Goal: Task Accomplishment & Management: Complete application form

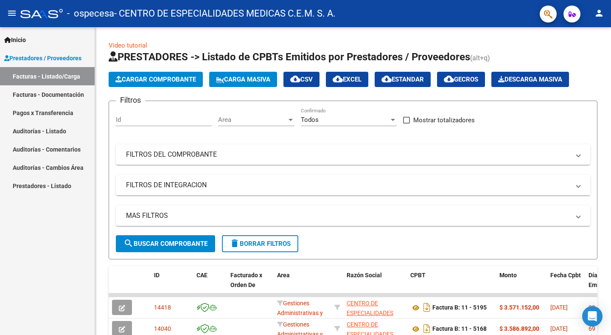
click at [56, 94] on link "Facturas - Documentación" at bounding box center [47, 94] width 95 height 18
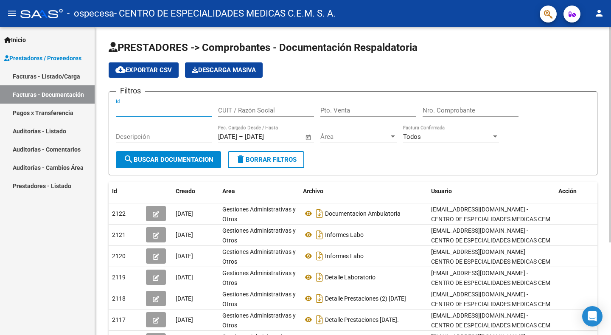
click at [190, 112] on input "Id" at bounding box center [164, 110] width 96 height 8
click at [279, 110] on input "CUIT / Razón Social" at bounding box center [266, 110] width 96 height 8
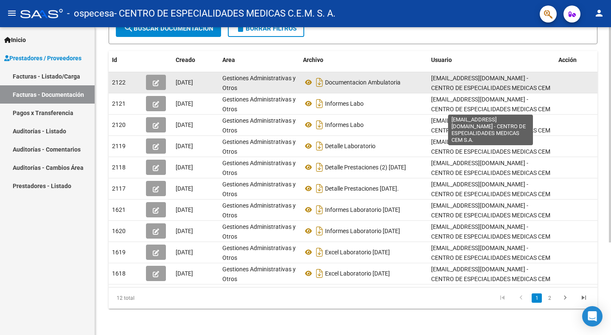
scroll to position [132, 0]
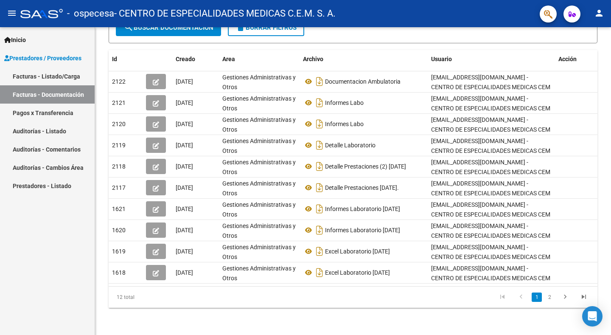
click at [65, 95] on link "Facturas - Documentación" at bounding box center [47, 94] width 95 height 18
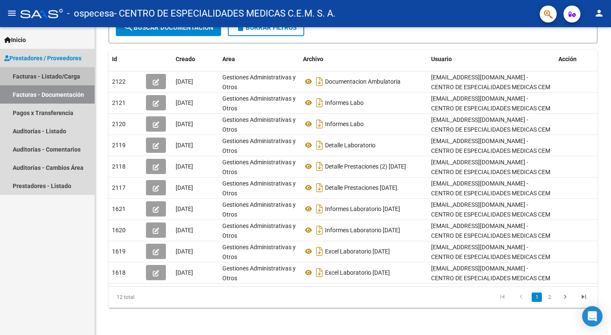
click at [22, 77] on link "Facturas - Listado/Carga" at bounding box center [47, 76] width 95 height 18
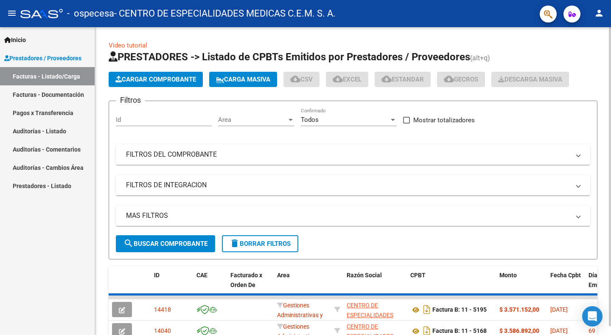
click at [179, 78] on span "Cargar Comprobante" at bounding box center [155, 80] width 81 height 8
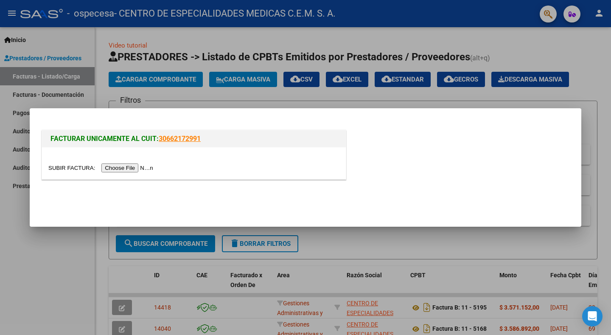
click at [171, 168] on div at bounding box center [193, 168] width 291 height 10
click at [141, 167] on input "file" at bounding box center [101, 167] width 107 height 9
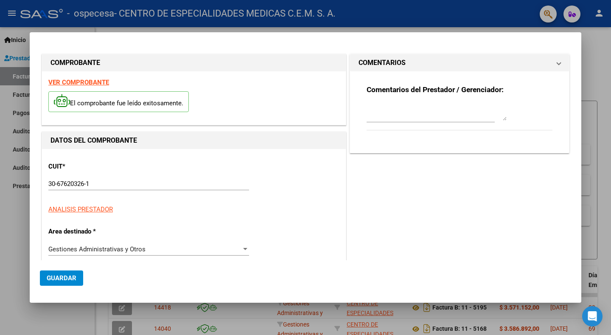
type input "$ 3.845.086,00"
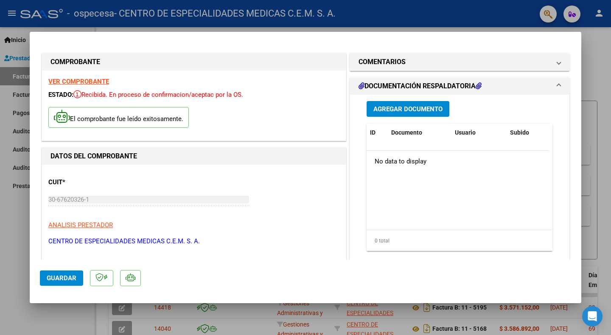
click at [406, 107] on span "Agregar Documento" at bounding box center [407, 109] width 69 height 8
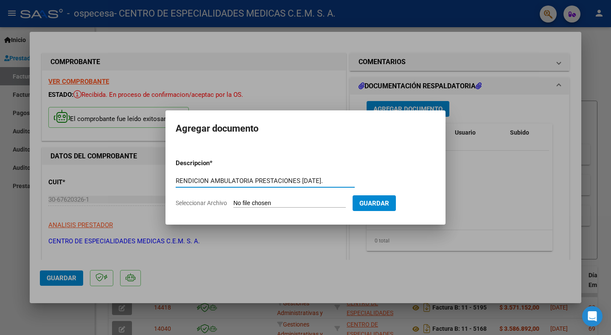
type input "RENDICION AMBULATORIA PRESTACIONES [DATE]."
click at [252, 199] on input "Seleccionar Archivo" at bounding box center [289, 203] width 112 height 8
type input "C:\fakepath\CERAMISTAS.xlsx"
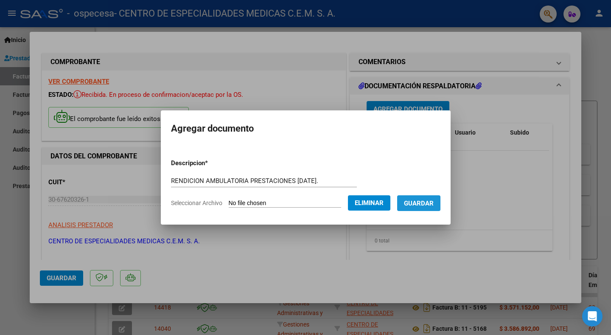
click at [413, 201] on span "Guardar" at bounding box center [419, 203] width 30 height 8
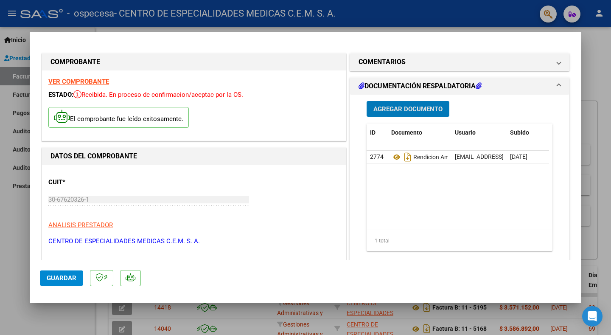
click at [402, 109] on span "Agregar Documento" at bounding box center [407, 109] width 69 height 8
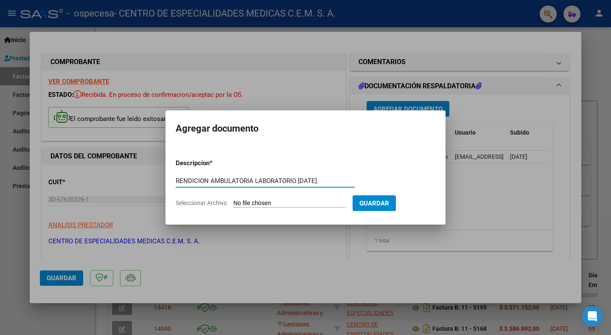
type input "RENDICION AMBULATORIA LABORATORIO [DATE]."
click at [297, 199] on form "Descripcion * RENDICION AMBULATORIA LABORATORIO [DATE]. Escriba aquí una descri…" at bounding box center [306, 183] width 260 height 62
click at [283, 204] on input "Seleccionar Archivo" at bounding box center [289, 203] width 112 height 8
type input "C:\fakepath\ceramistas v.xls"
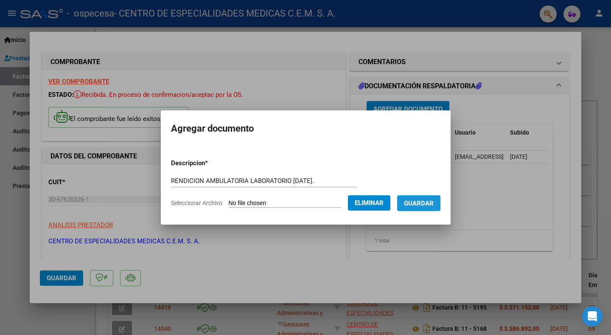
click at [421, 203] on span "Guardar" at bounding box center [419, 203] width 30 height 8
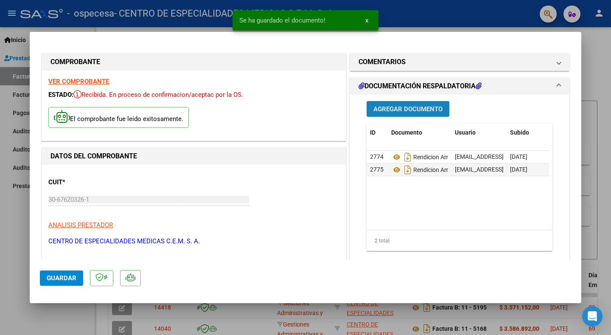
click at [393, 105] on span "Agregar Documento" at bounding box center [407, 109] width 69 height 8
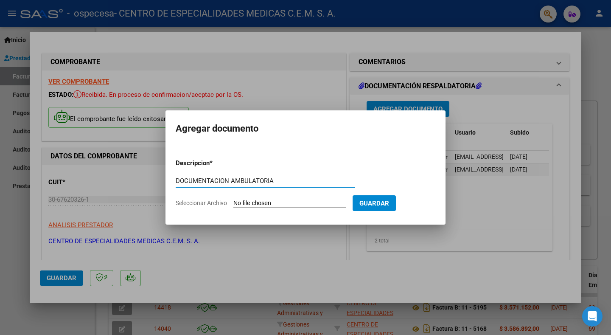
type input "DOCUMENTACION AMBULATORIA"
click at [255, 200] on input "Seleccionar Archivo" at bounding box center [289, 203] width 112 height 8
type input "C:\fakepath\CERAMISTAS [DATE].zip"
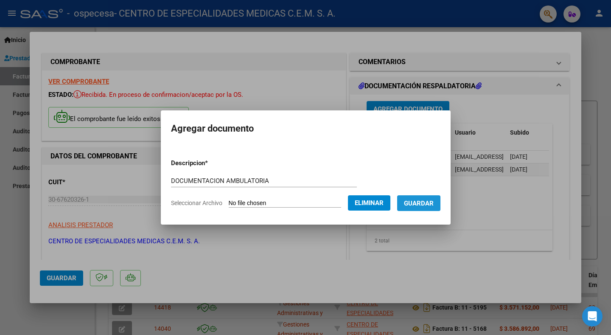
click at [426, 207] on span "Guardar" at bounding box center [419, 203] width 30 height 8
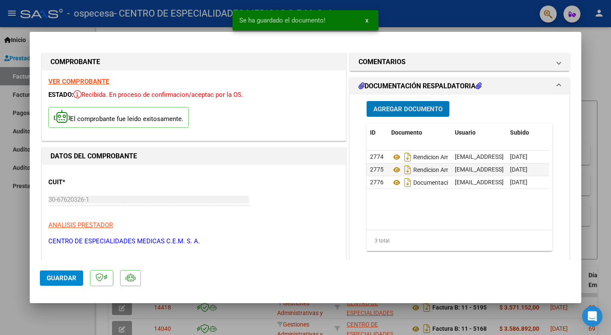
click at [400, 109] on span "Agregar Documento" at bounding box center [407, 109] width 69 height 8
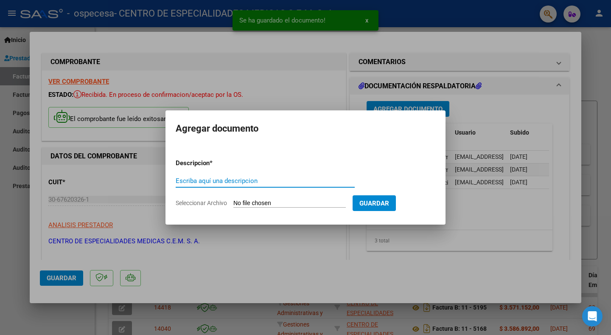
click at [267, 183] on input "Escriba aquí una descripcion" at bounding box center [265, 181] width 179 height 8
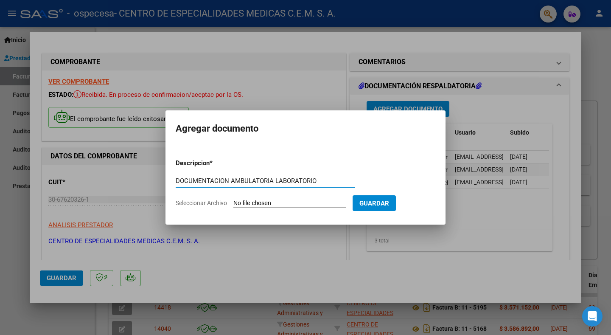
type input "DOCUMENTACION AMBULATORIA LABORATORIO"
click at [266, 200] on input "Seleccionar Archivo" at bounding box center [289, 203] width 112 height 8
type input "C:\fakepath\CERAMISTAS V.pdf"
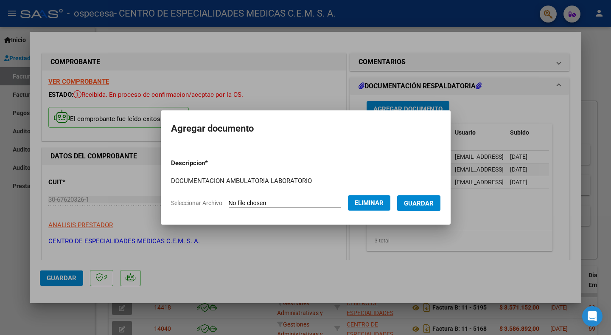
click at [409, 200] on span "Guardar" at bounding box center [419, 203] width 30 height 8
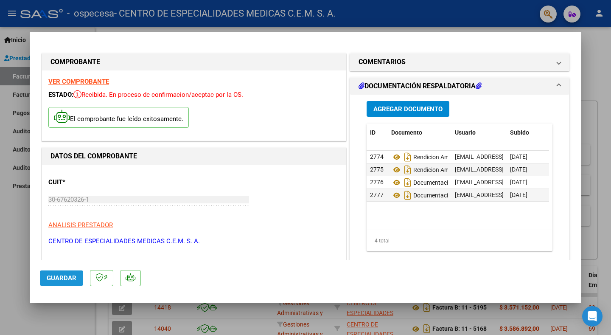
click at [61, 278] on span "Guardar" at bounding box center [62, 278] width 30 height 8
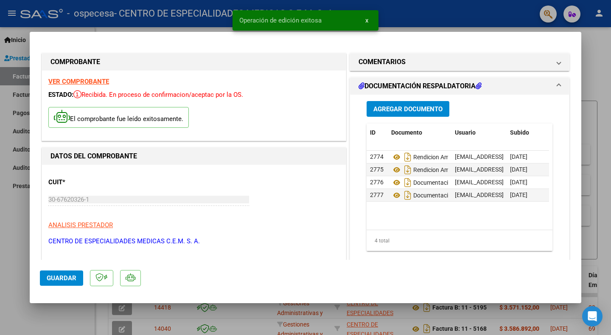
click at [366, 18] on div at bounding box center [305, 167] width 611 height 335
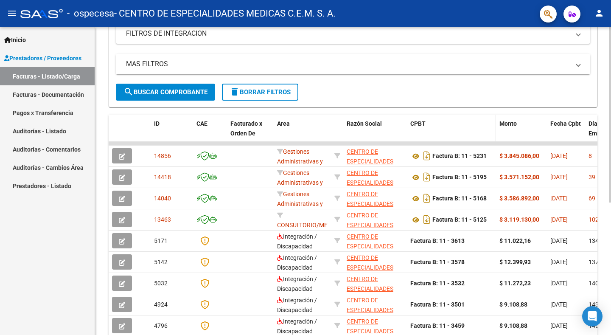
scroll to position [170, 0]
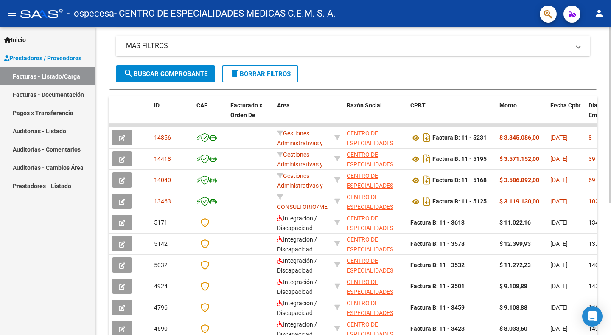
drag, startPoint x: 587, startPoint y: 126, endPoint x: 597, endPoint y: 124, distance: 10.7
click at [597, 124] on div "Video tutorial PRESTADORES -> Listado de CPBTs Emitidos por Prestadores / Prove…" at bounding box center [353, 123] width 516 height 533
click at [434, 126] on datatable-body-cell at bounding box center [451, 124] width 89 height 3
